Goal: Find specific page/section: Find specific page/section

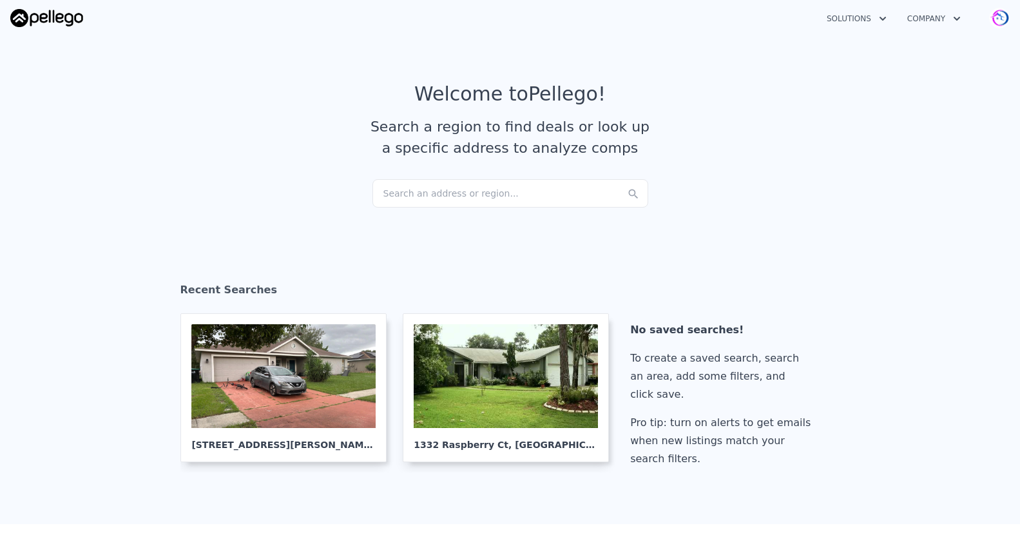
click at [419, 191] on div "Search an address or region..." at bounding box center [510, 193] width 276 height 28
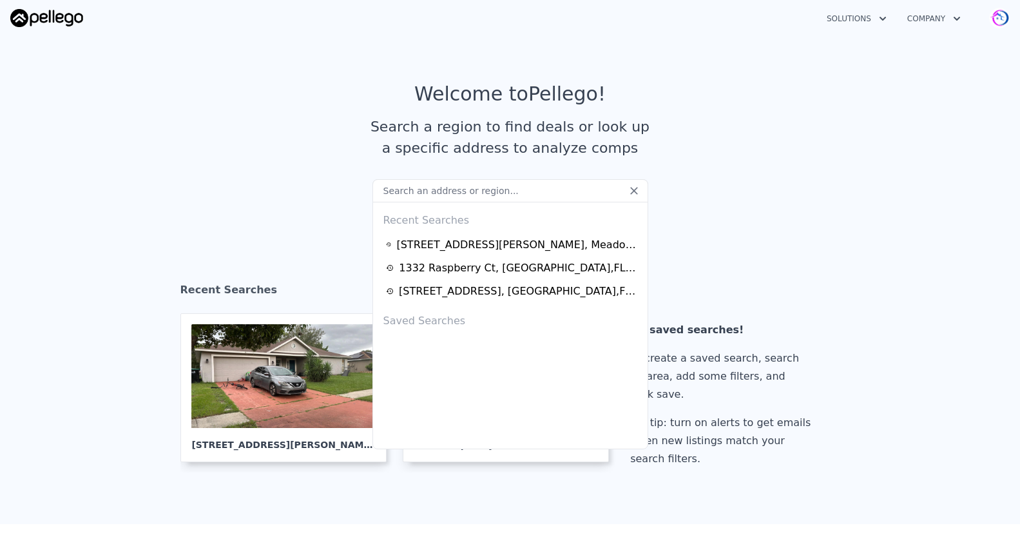
click at [427, 188] on input "text" at bounding box center [510, 190] width 276 height 23
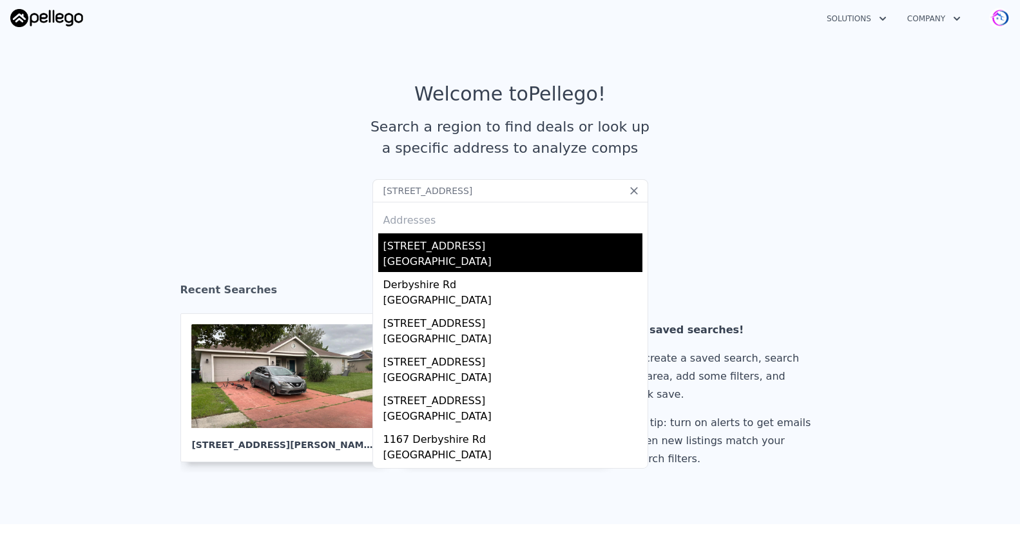
type input "[STREET_ADDRESS]"
click at [428, 260] on div "[GEOGRAPHIC_DATA]" at bounding box center [512, 263] width 259 height 18
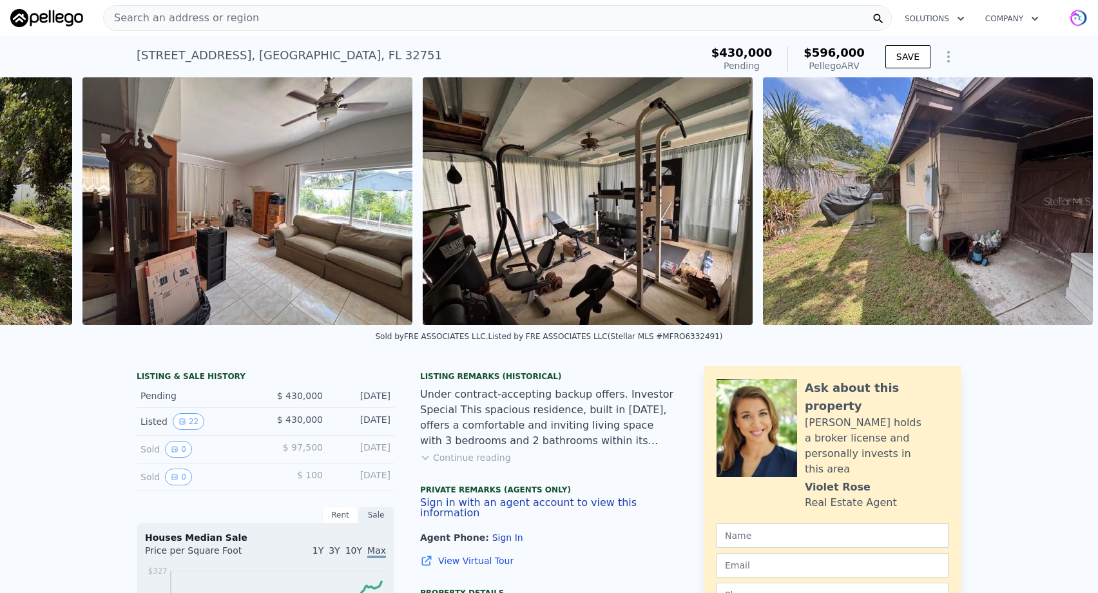
scroll to position [0, 7499]
click at [477, 457] on button "Continue reading" at bounding box center [465, 457] width 91 height 13
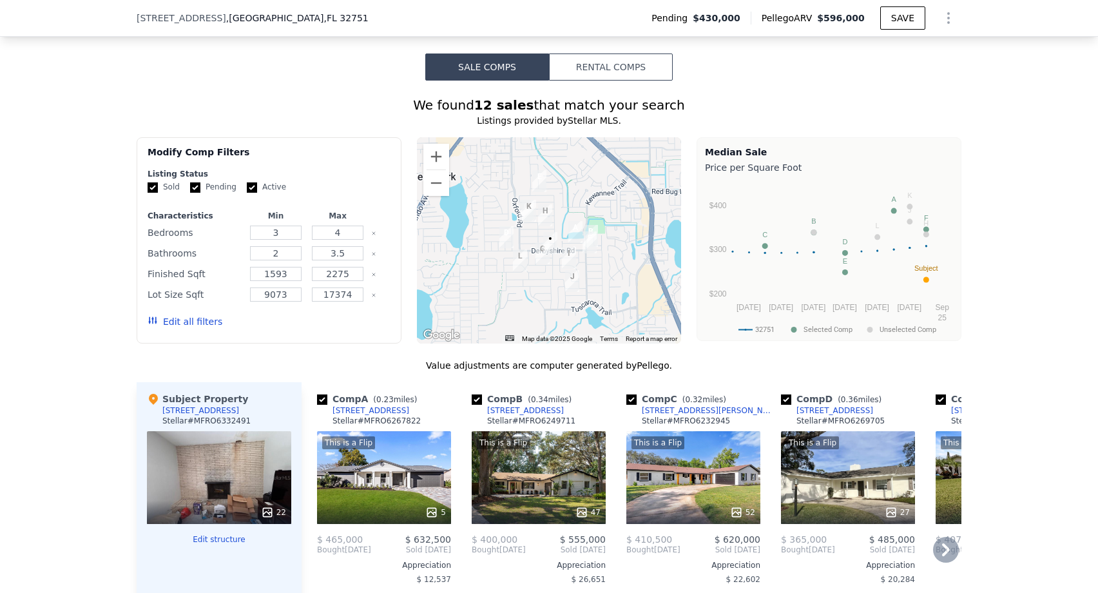
scroll to position [1218, 0]
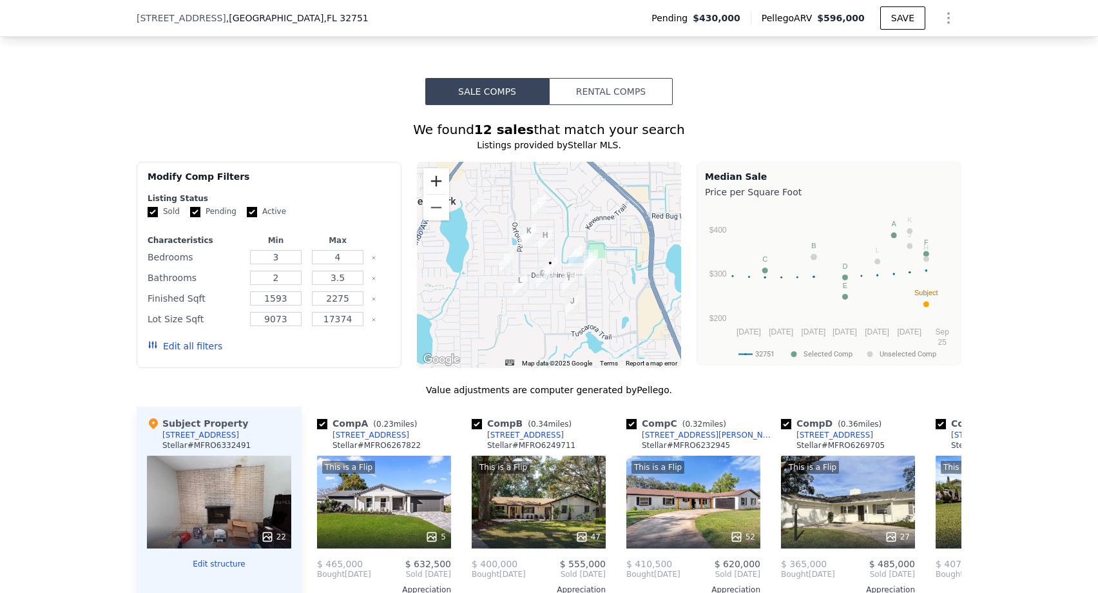
click at [439, 168] on button "Zoom in" at bounding box center [436, 181] width 26 height 26
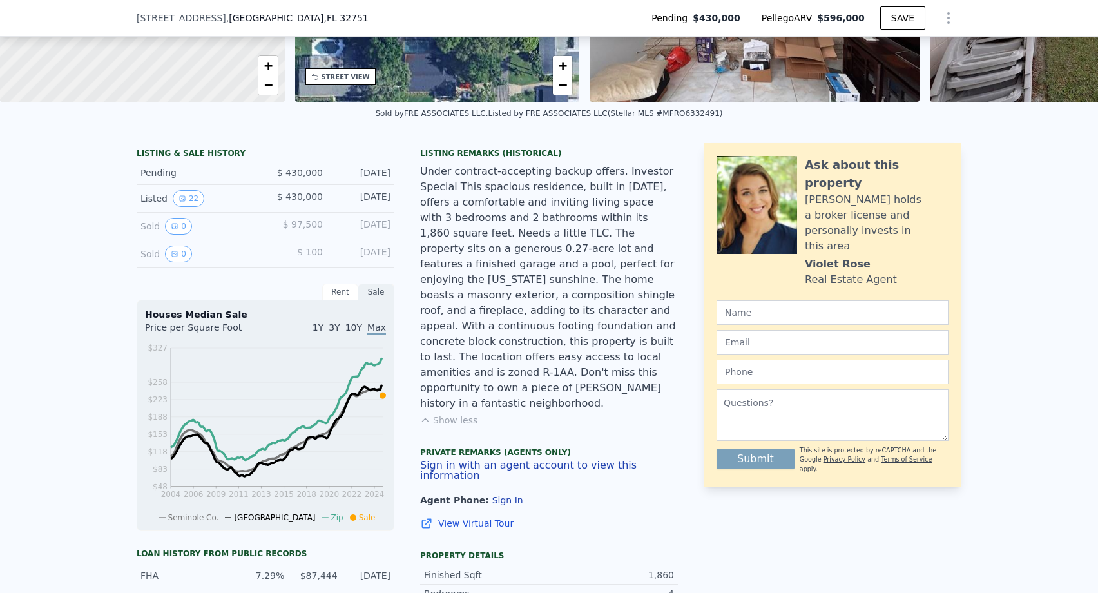
scroll to position [0, 0]
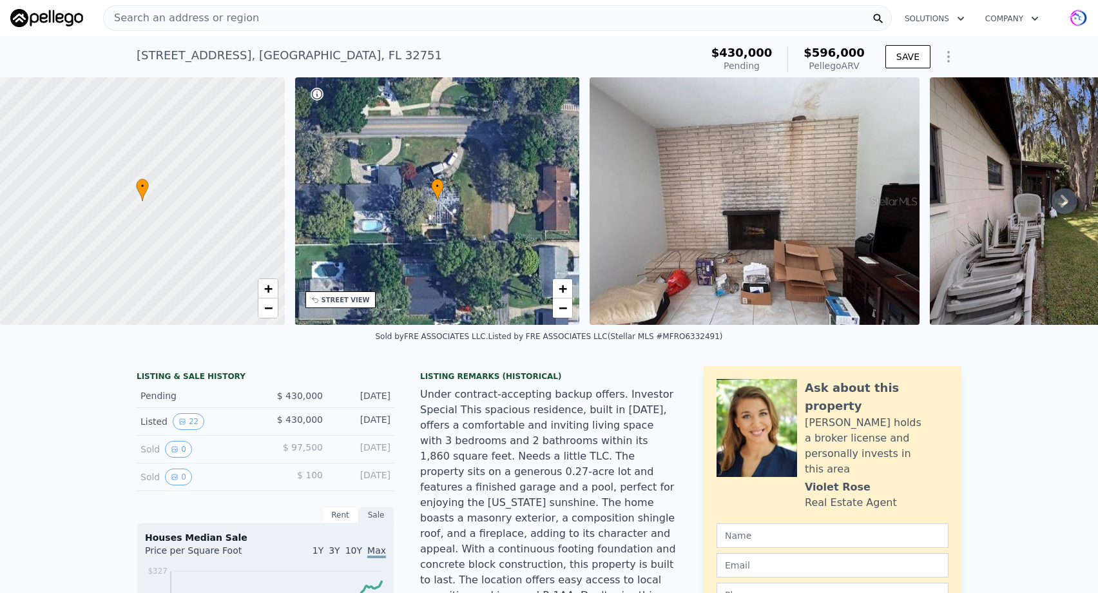
click at [327, 300] on div "STREET VIEW" at bounding box center [345, 300] width 48 height 10
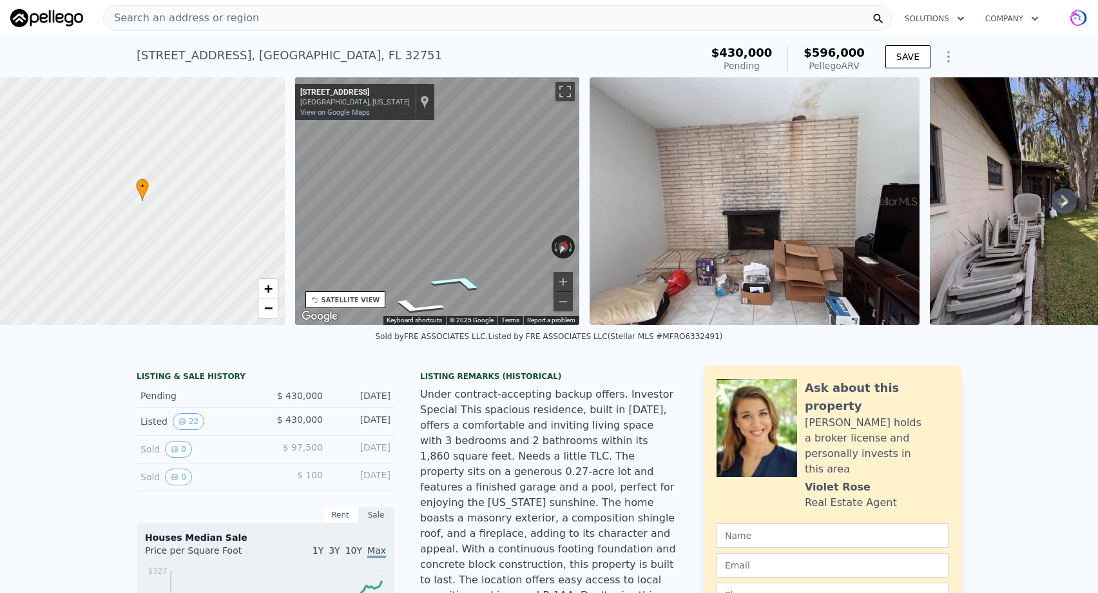
click at [463, 280] on icon "Go North, E Longhaven Dr" at bounding box center [457, 282] width 95 height 24
click at [476, 247] on icon "Go West, Derbyshire Rd" at bounding box center [474, 247] width 94 height 33
click at [479, 236] on icon "Go West, Derbyshire Rd" at bounding box center [479, 243] width 87 height 34
click at [385, 225] on icon "Go East, Derbyshire Rd" at bounding box center [389, 224] width 75 height 35
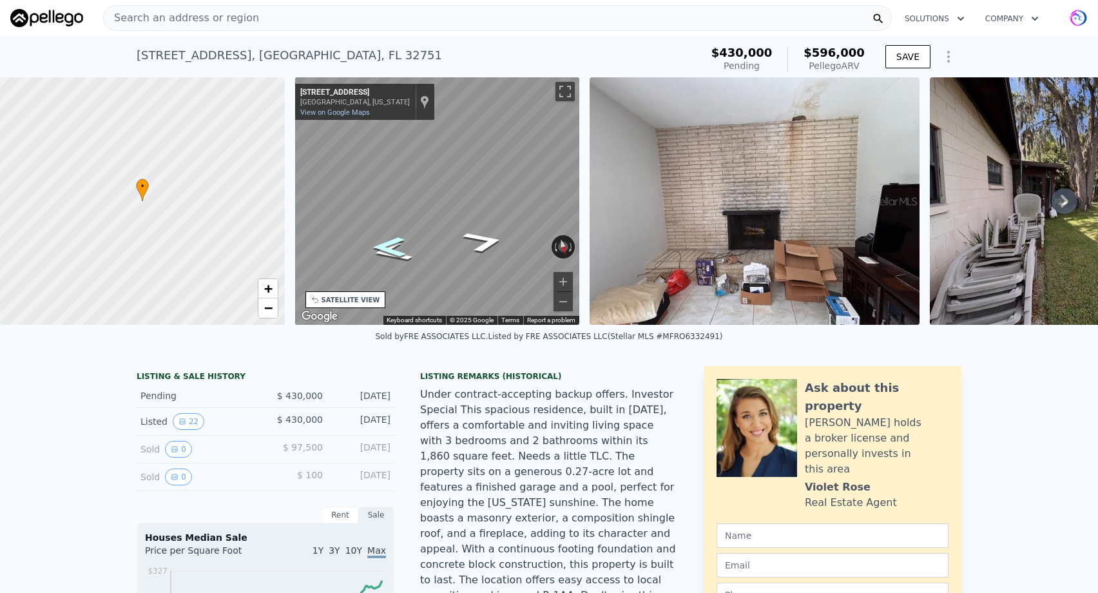
click at [389, 245] on icon "Go East, E Longhaven Dr" at bounding box center [389, 247] width 61 height 28
